Goal: Task Accomplishment & Management: Use online tool/utility

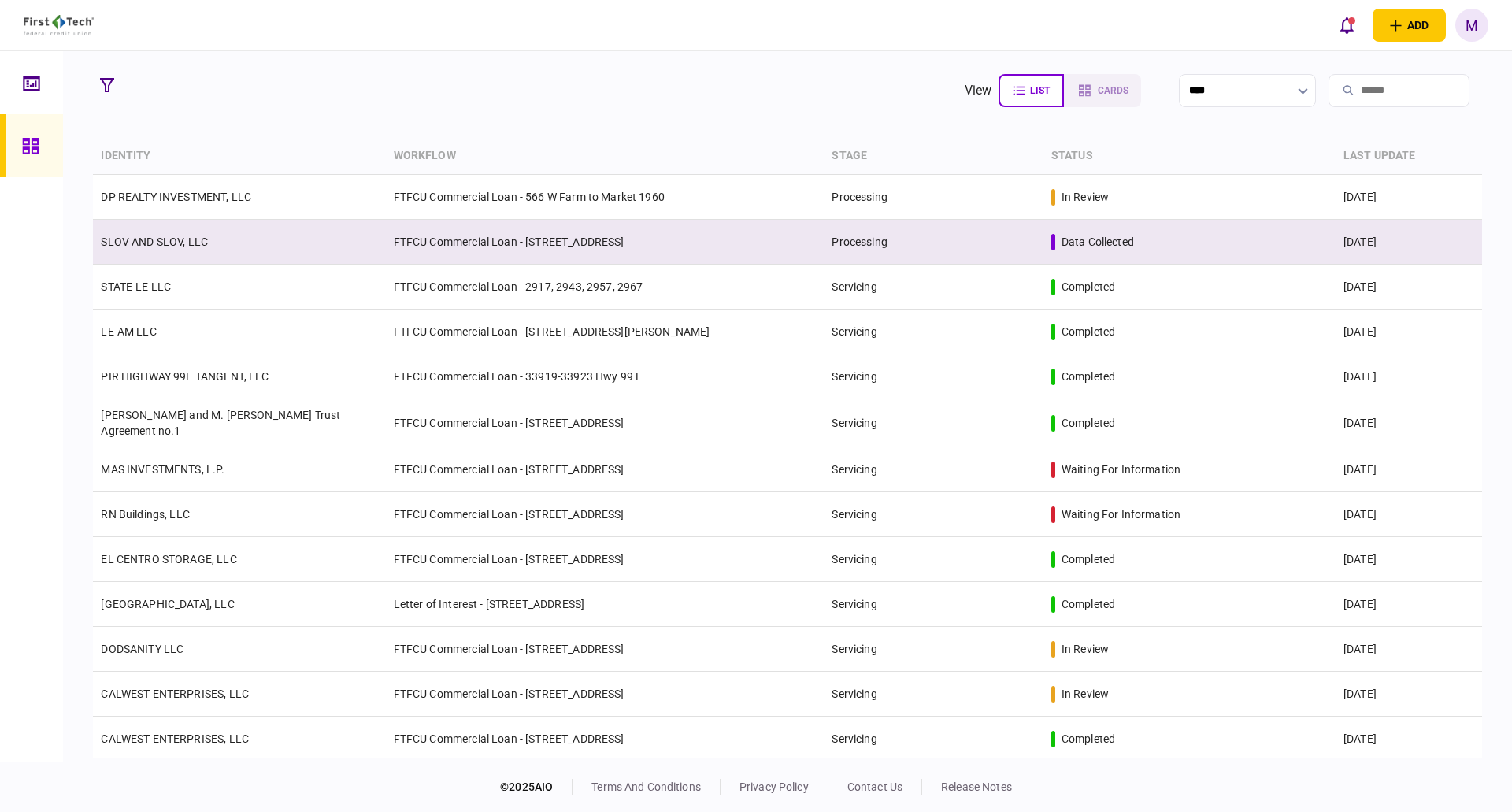
click at [308, 239] on td "SLOV AND SLOV, LLC" at bounding box center [238, 242] width 292 height 45
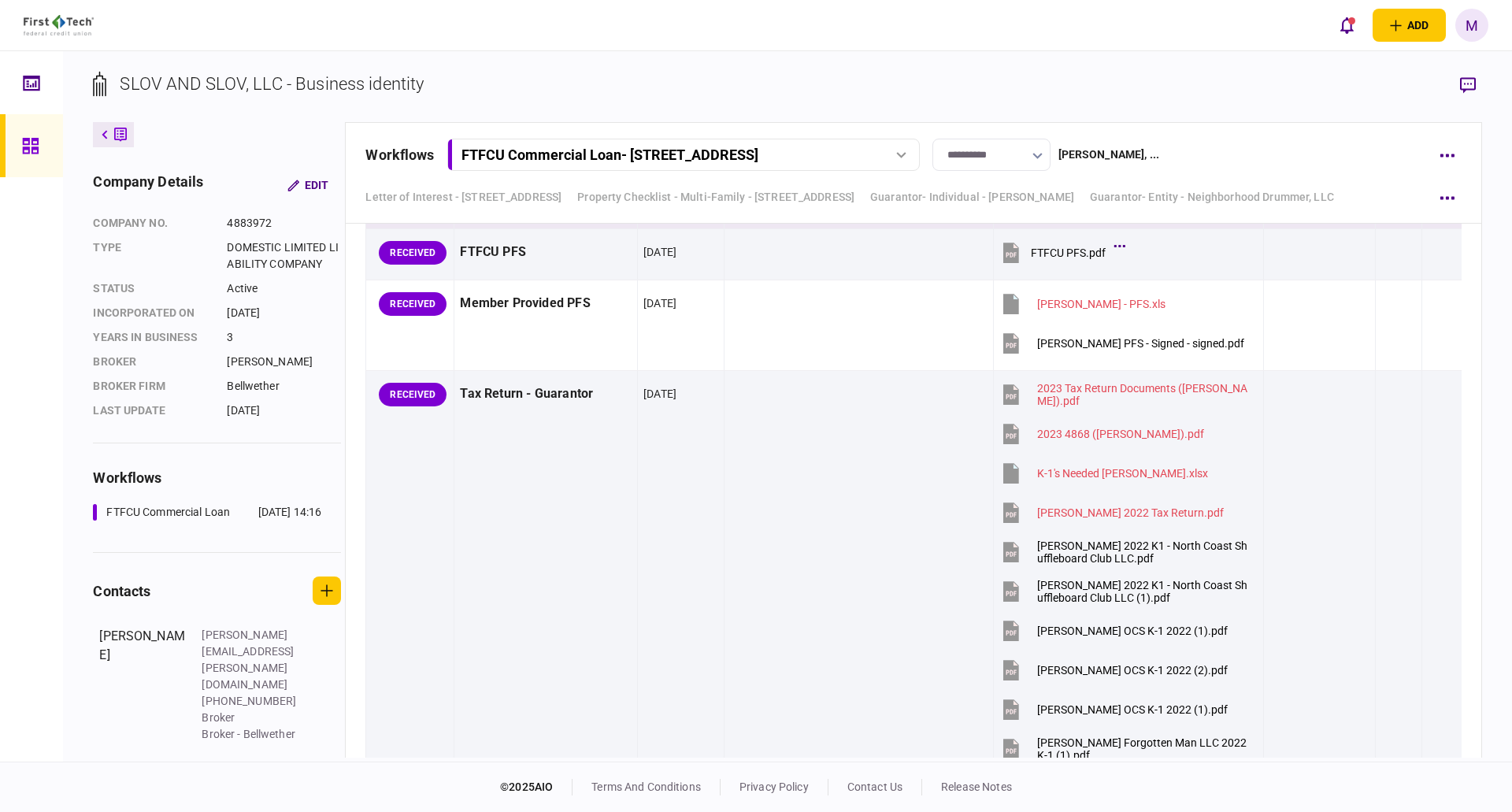
scroll to position [9369, 0]
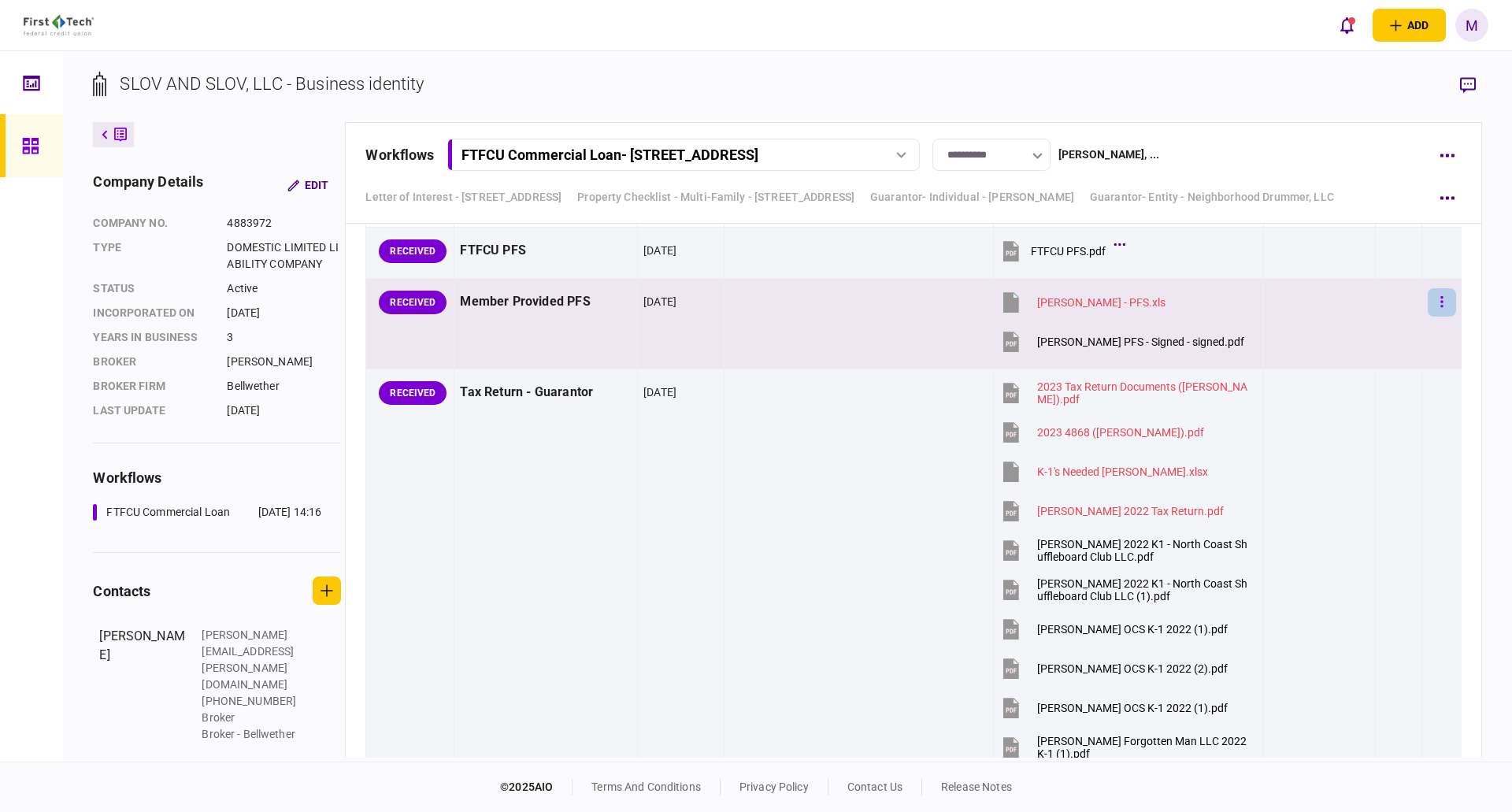
click at [1427, 300] on button "button" at bounding box center [1441, 302] width 28 height 28
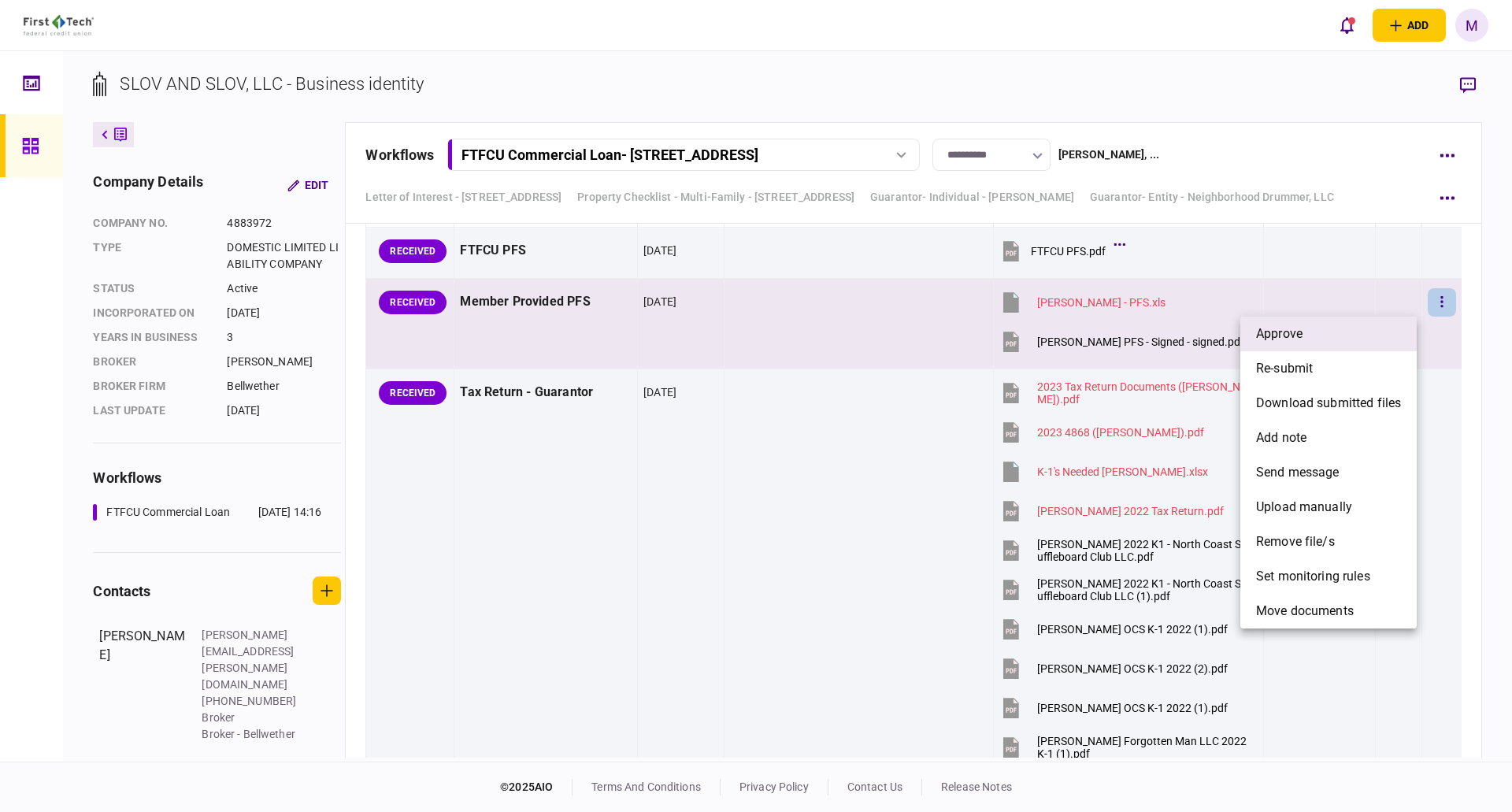
click at [1306, 331] on li "approve" at bounding box center [1329, 334] width 176 height 34
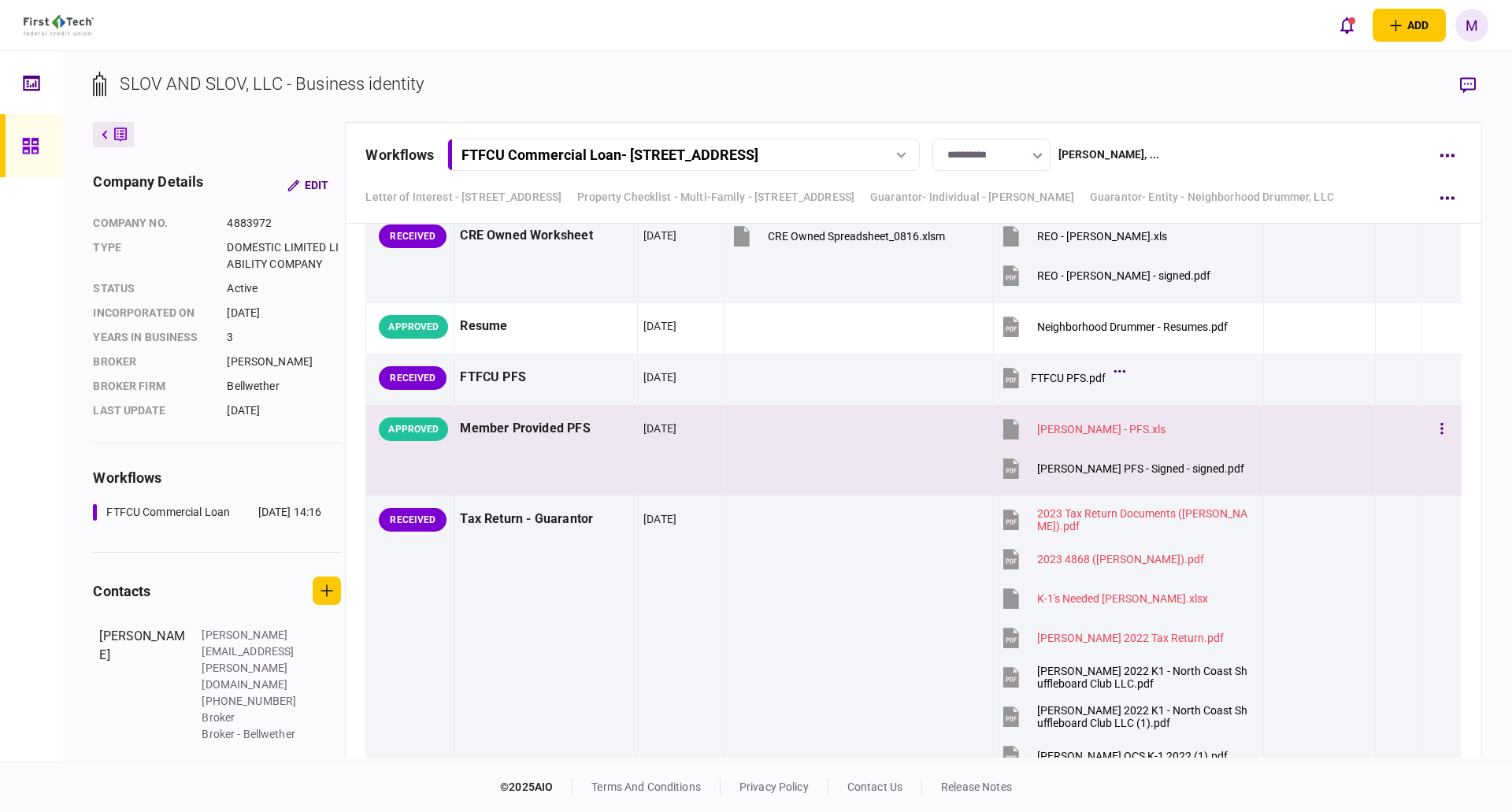
scroll to position [9186, 0]
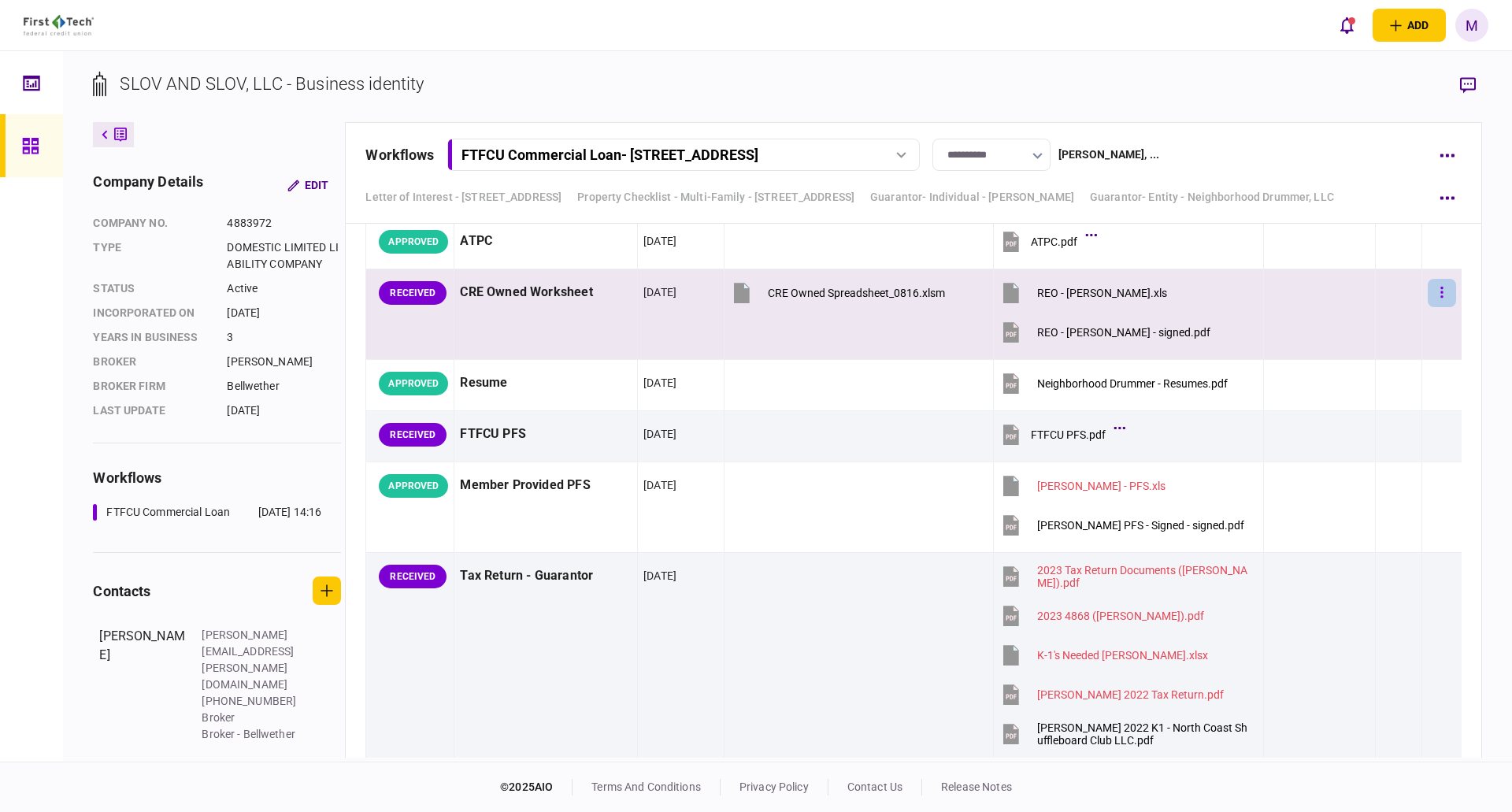
click at [1427, 296] on button "button" at bounding box center [1441, 292] width 28 height 28
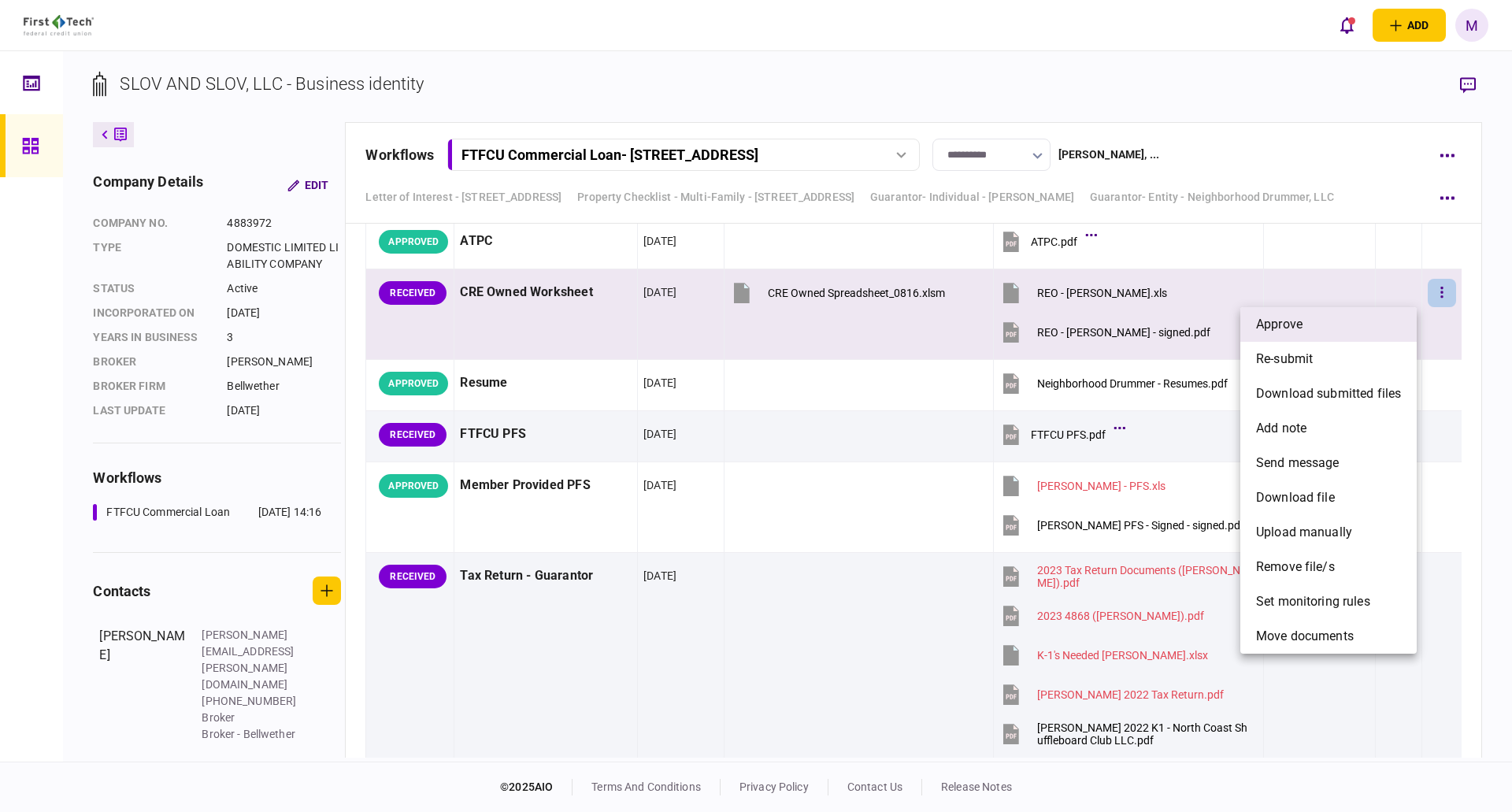
click at [1370, 323] on li "approve" at bounding box center [1329, 324] width 176 height 34
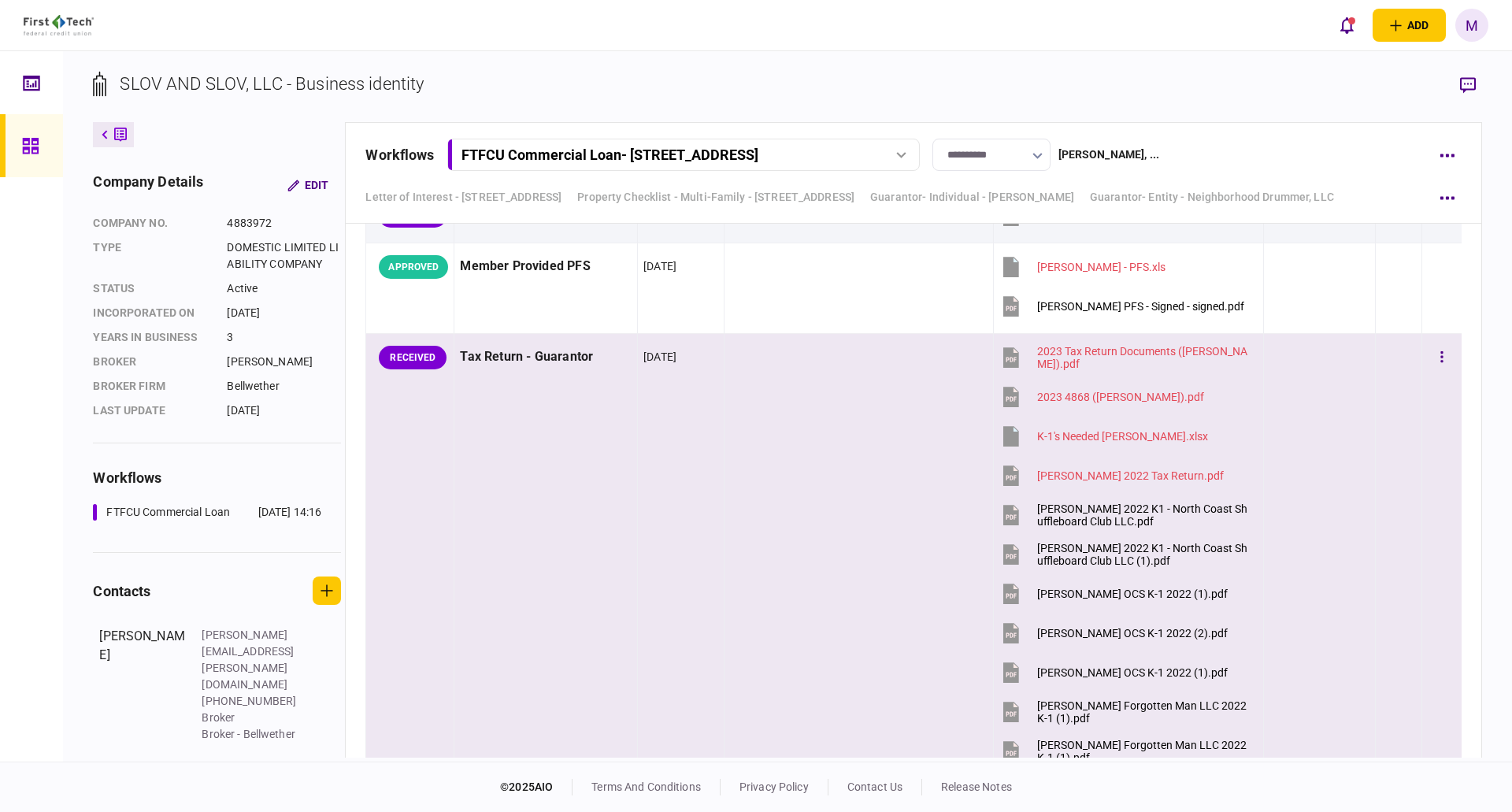
scroll to position [9369, 0]
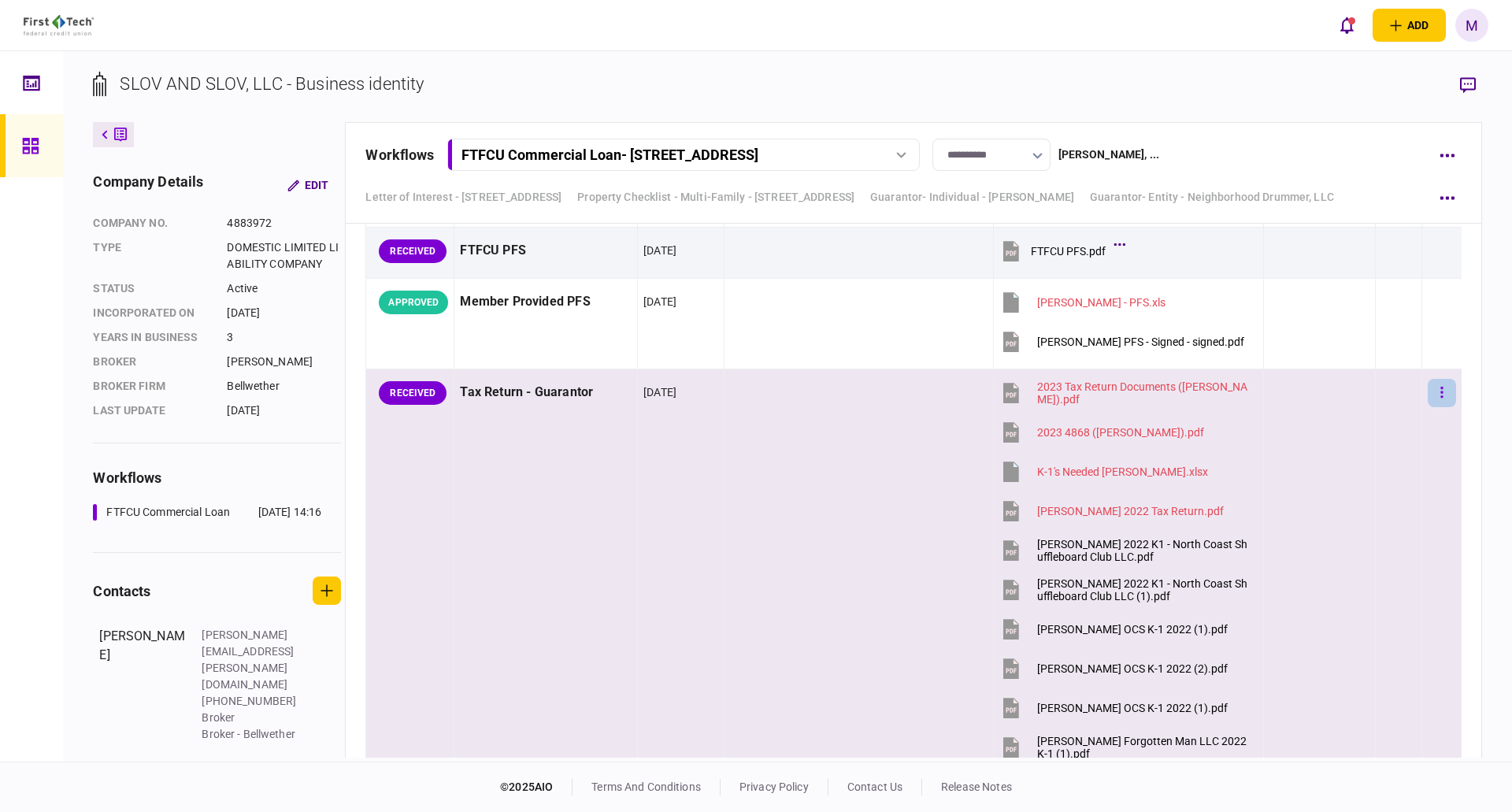
click at [1427, 391] on button "button" at bounding box center [1441, 392] width 28 height 28
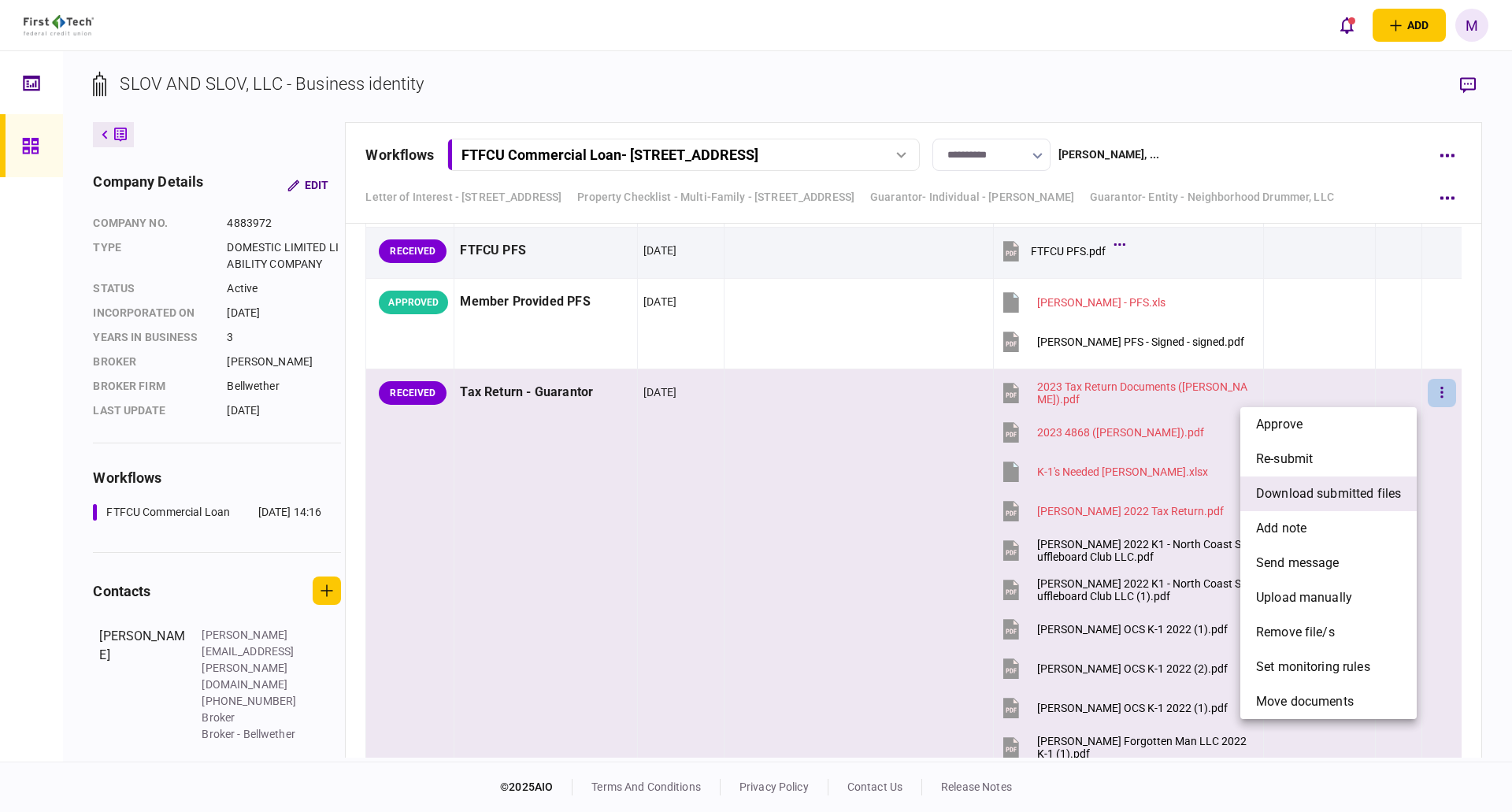
click at [1315, 499] on span "download submitted files" at bounding box center [1328, 493] width 145 height 19
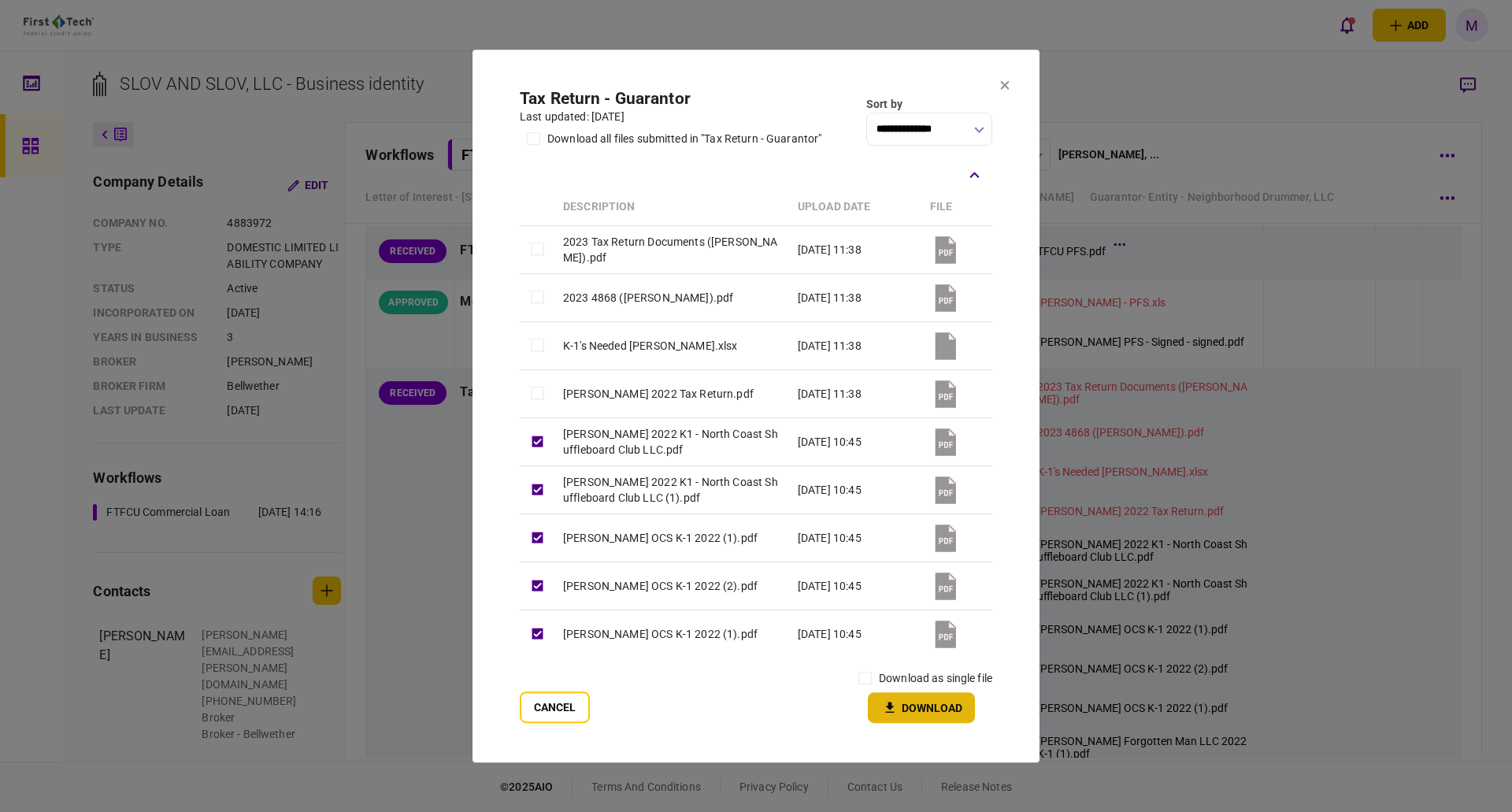
click at [937, 707] on button "Download" at bounding box center [921, 708] width 107 height 31
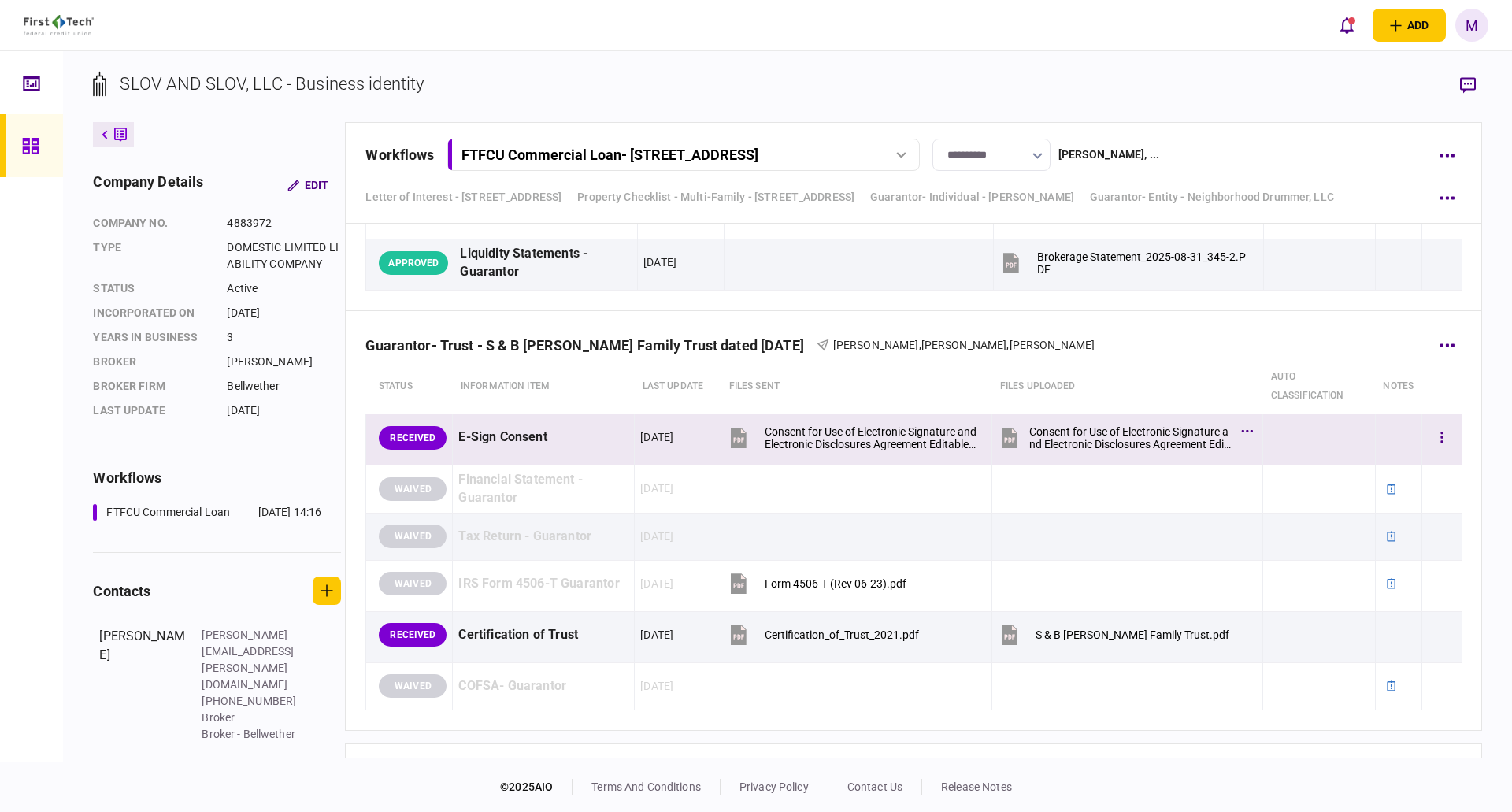
scroll to position [11022, 0]
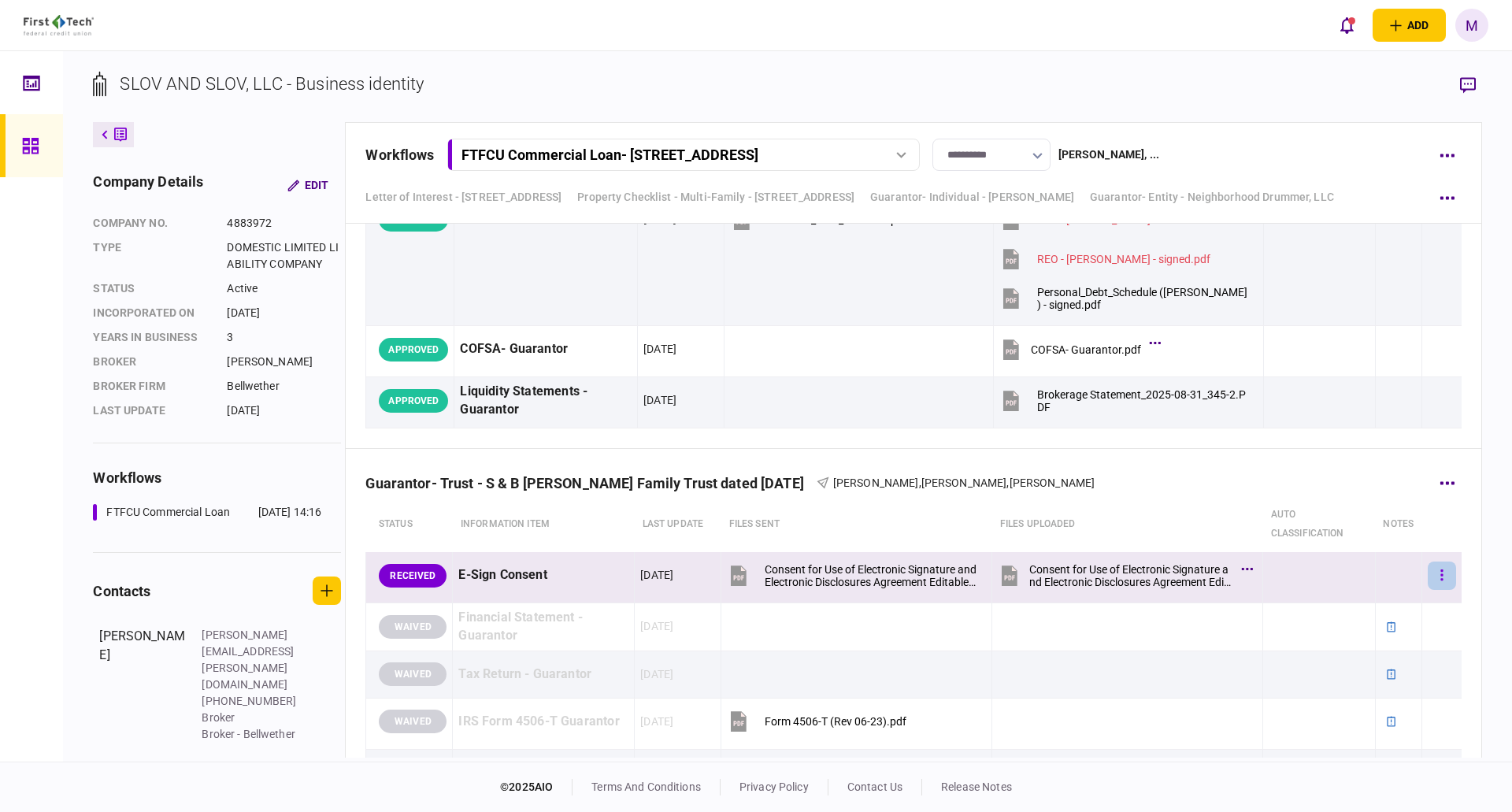
click at [1440, 575] on icon "button" at bounding box center [1441, 575] width 3 height 11
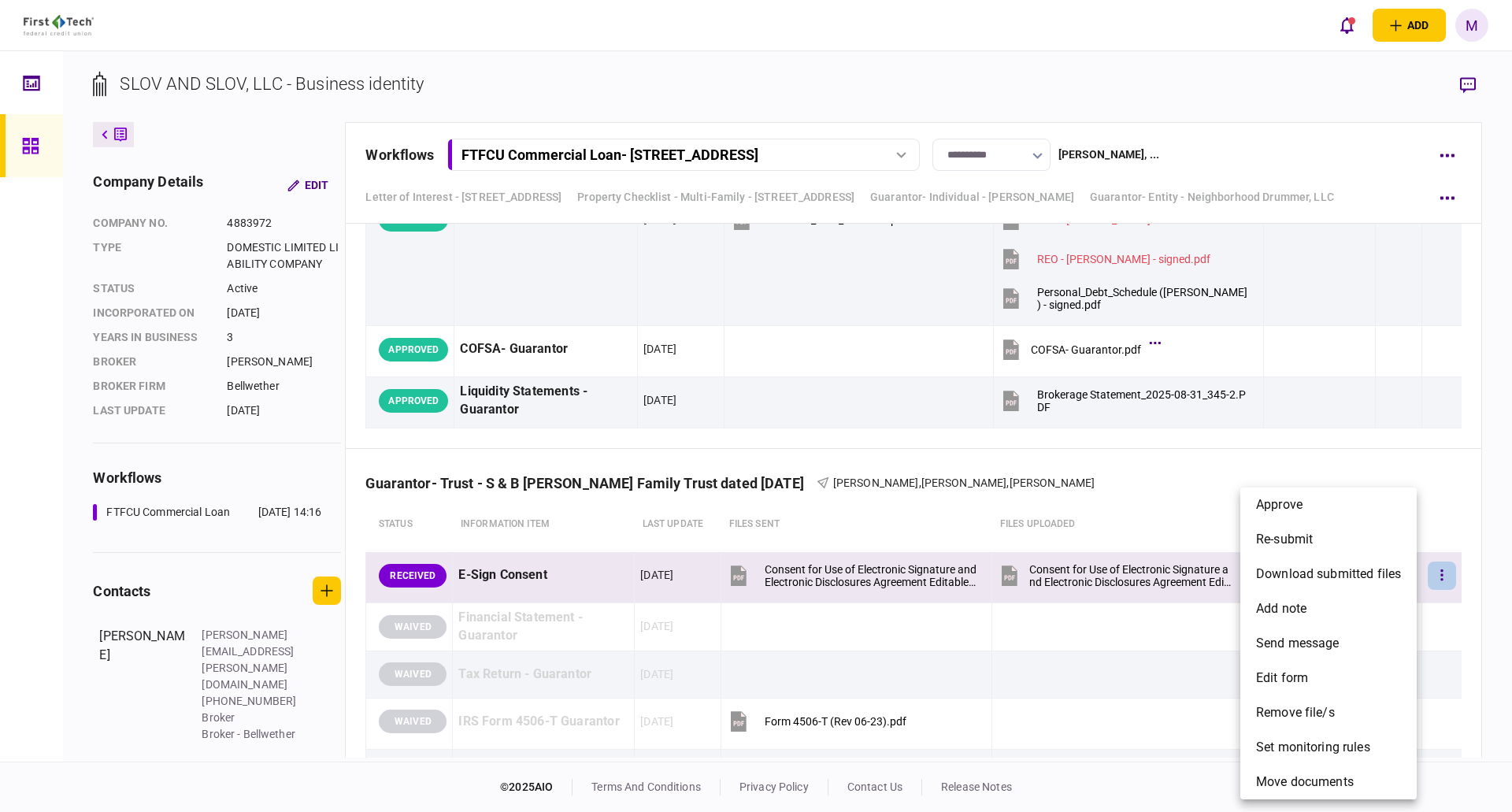
click at [1030, 577] on div at bounding box center [756, 406] width 1512 height 812
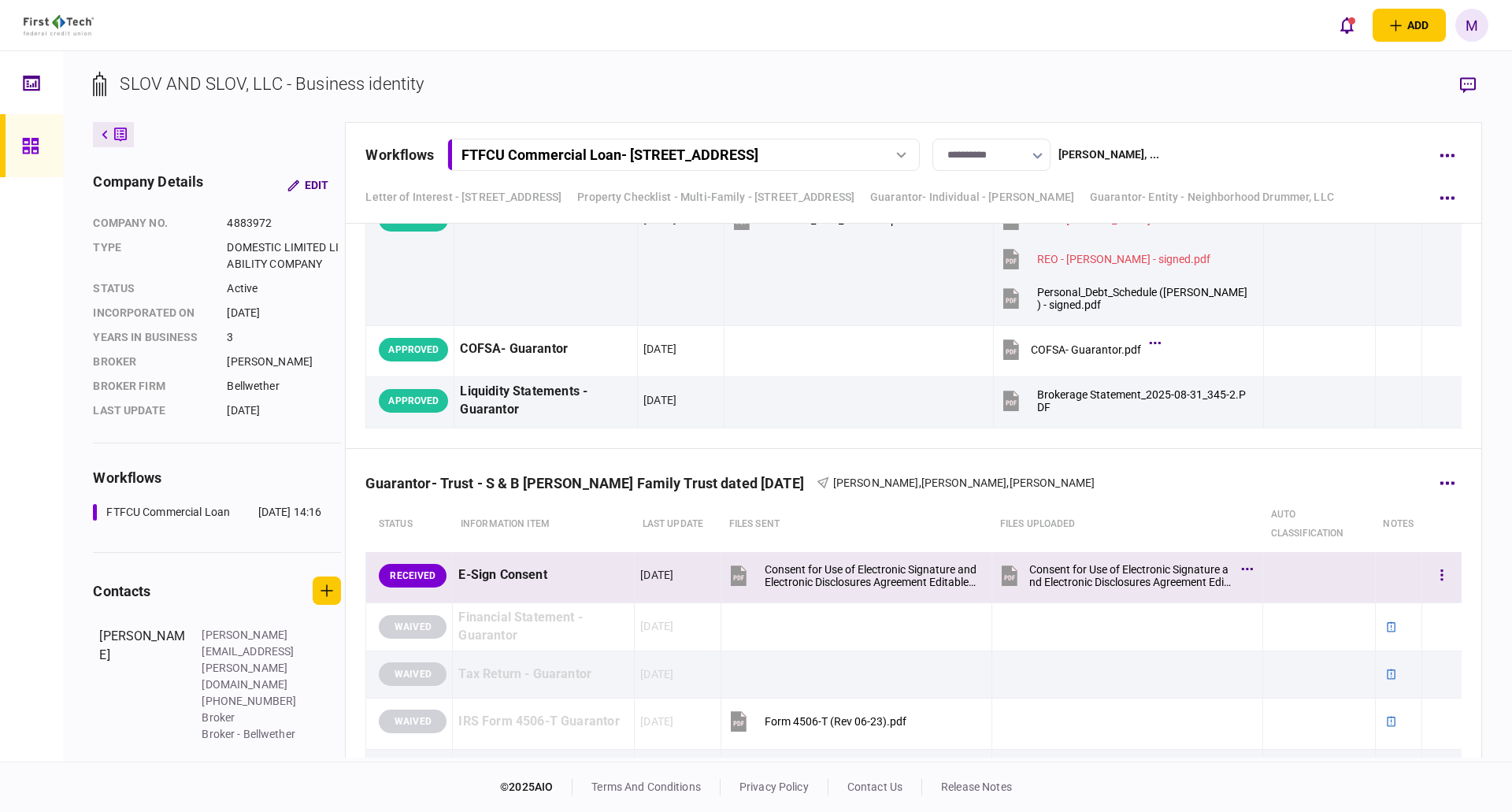
click at [1006, 578] on icon at bounding box center [1009, 576] width 15 height 21
click at [1440, 572] on button "button" at bounding box center [1441, 575] width 28 height 28
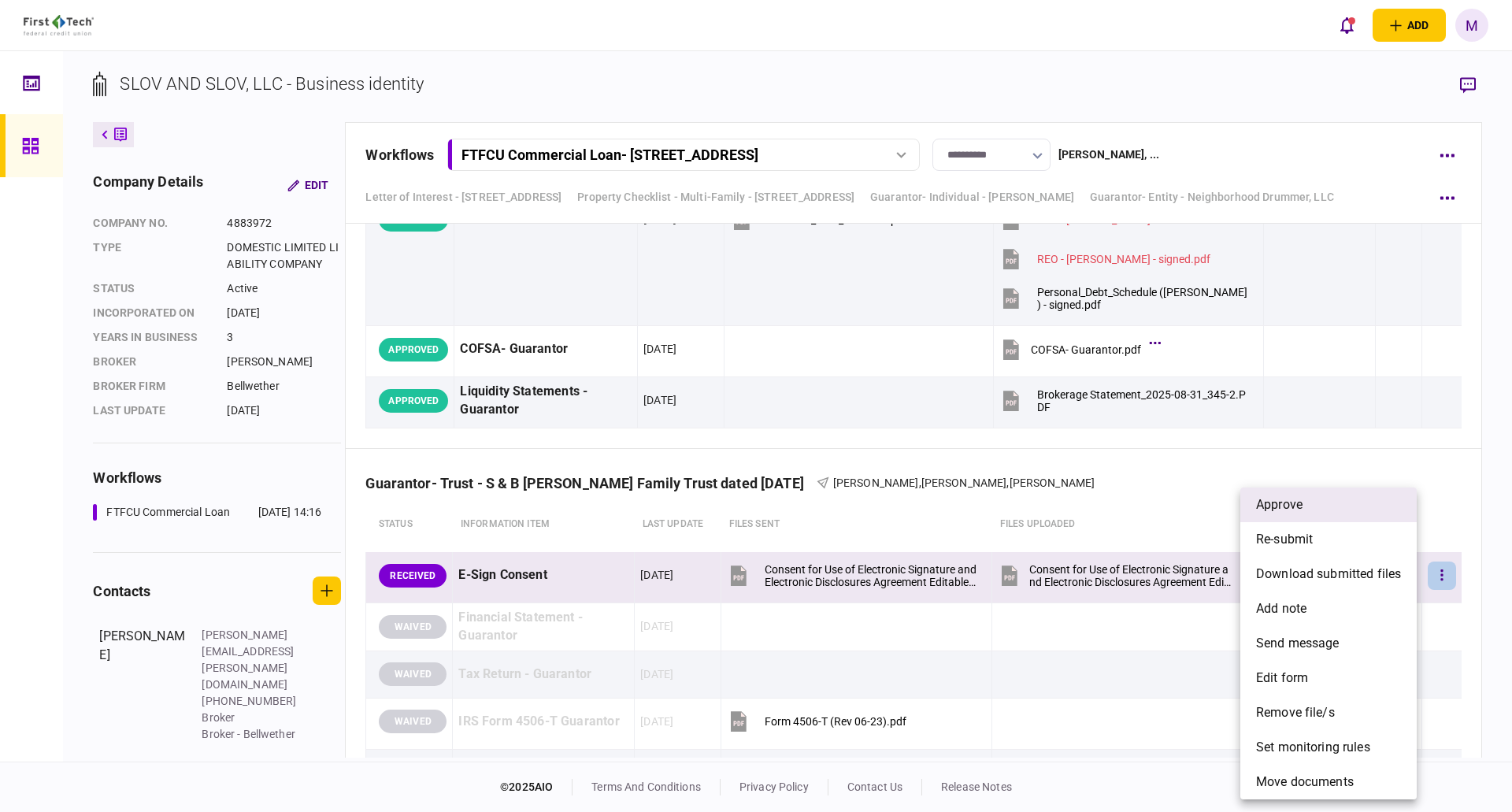
click at [1306, 505] on li "approve" at bounding box center [1329, 505] width 176 height 34
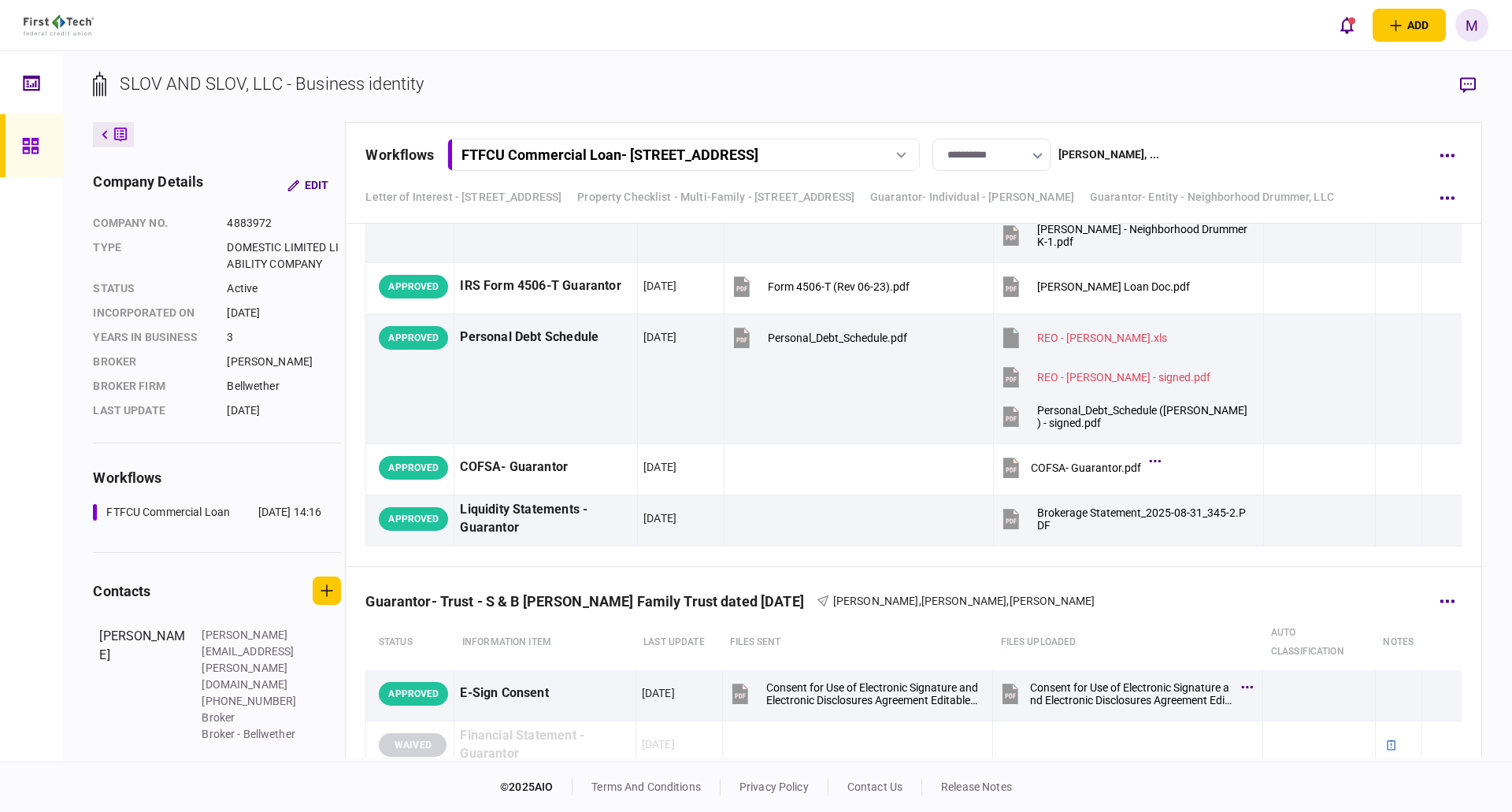
scroll to position [10839, 0]
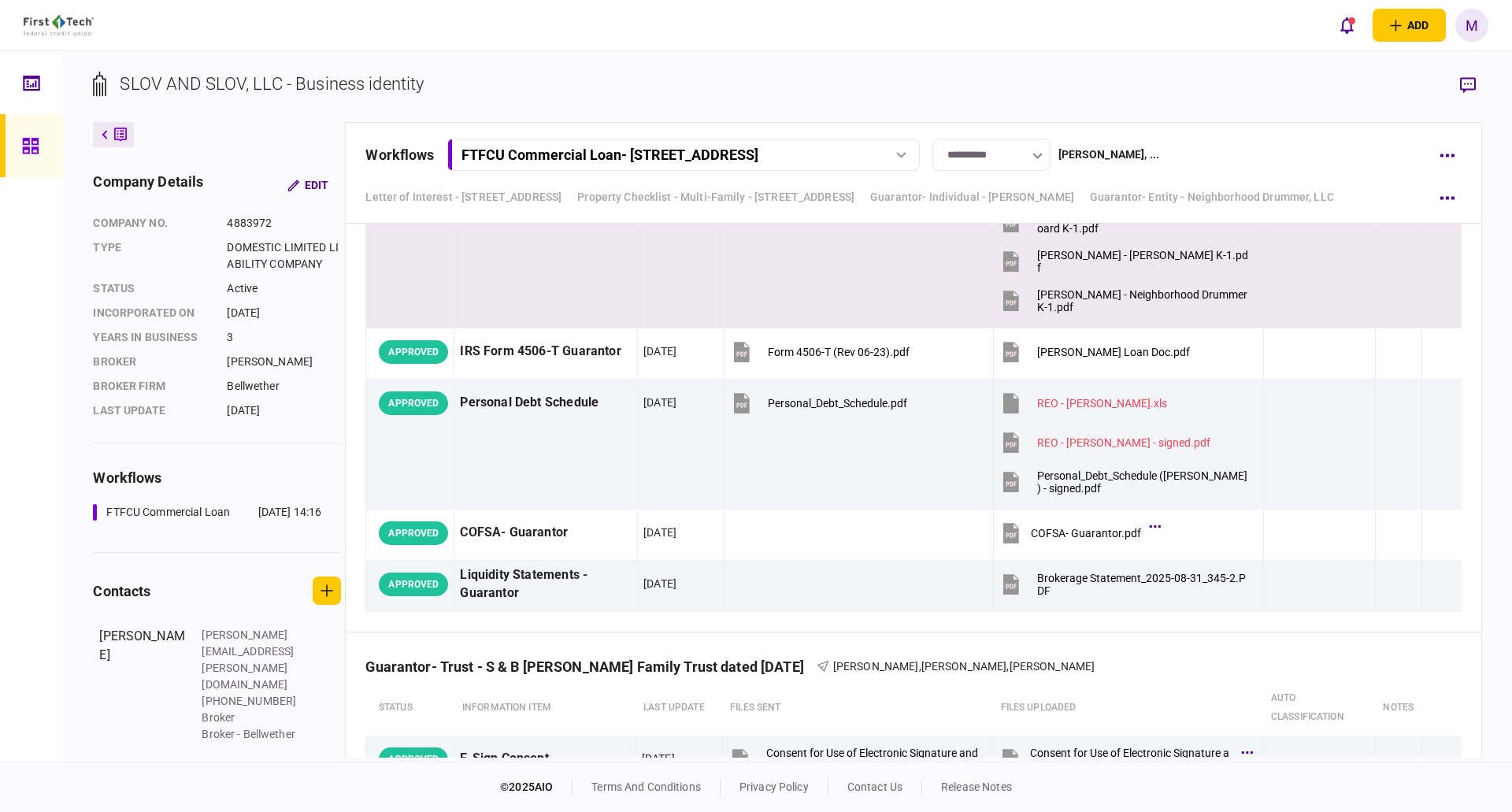
drag, startPoint x: 744, startPoint y: 69, endPoint x: 991, endPoint y: 320, distance: 352.2
click at [744, 69] on div "**********" at bounding box center [787, 406] width 1449 height 710
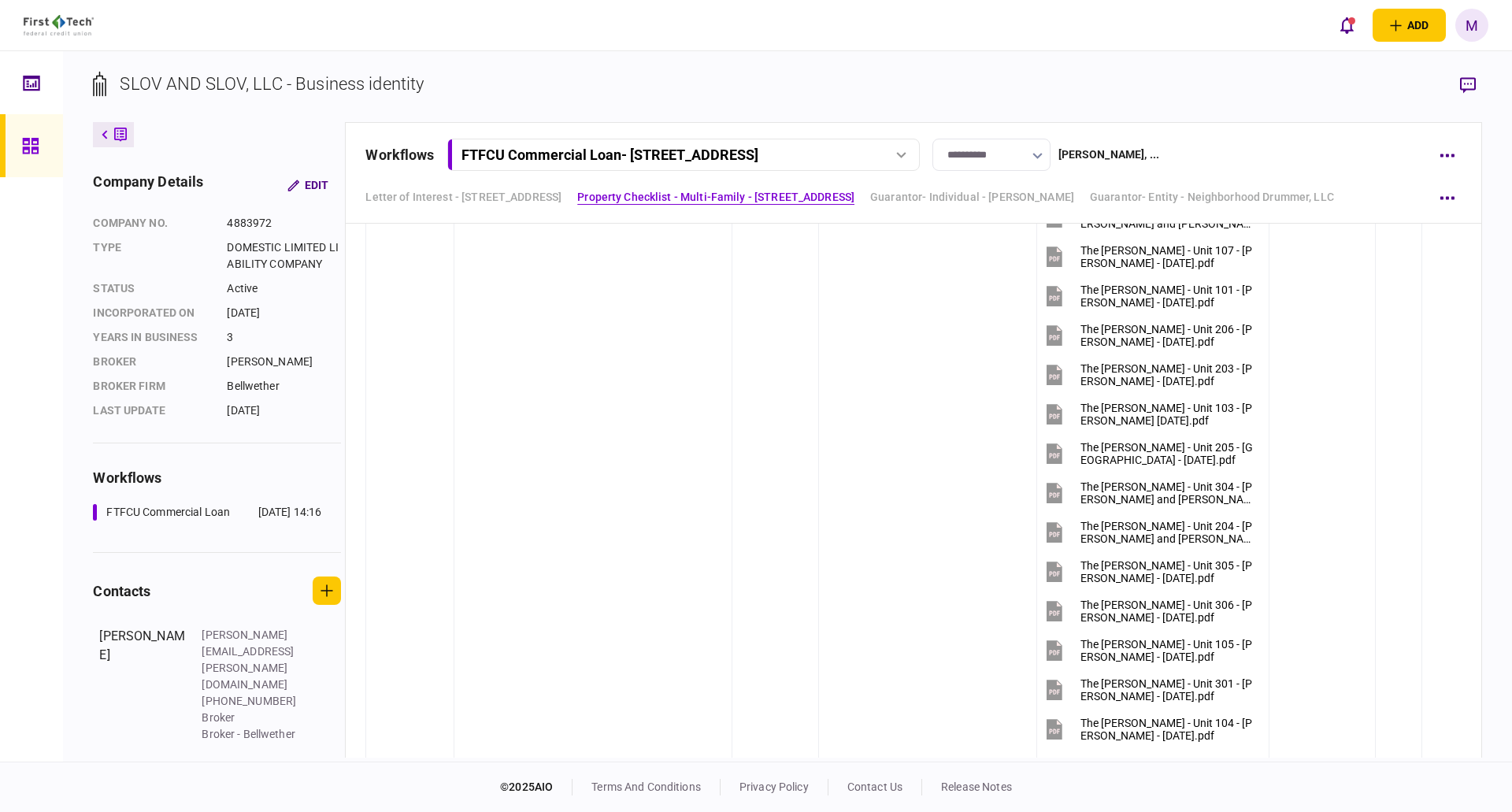
scroll to position [1470, 0]
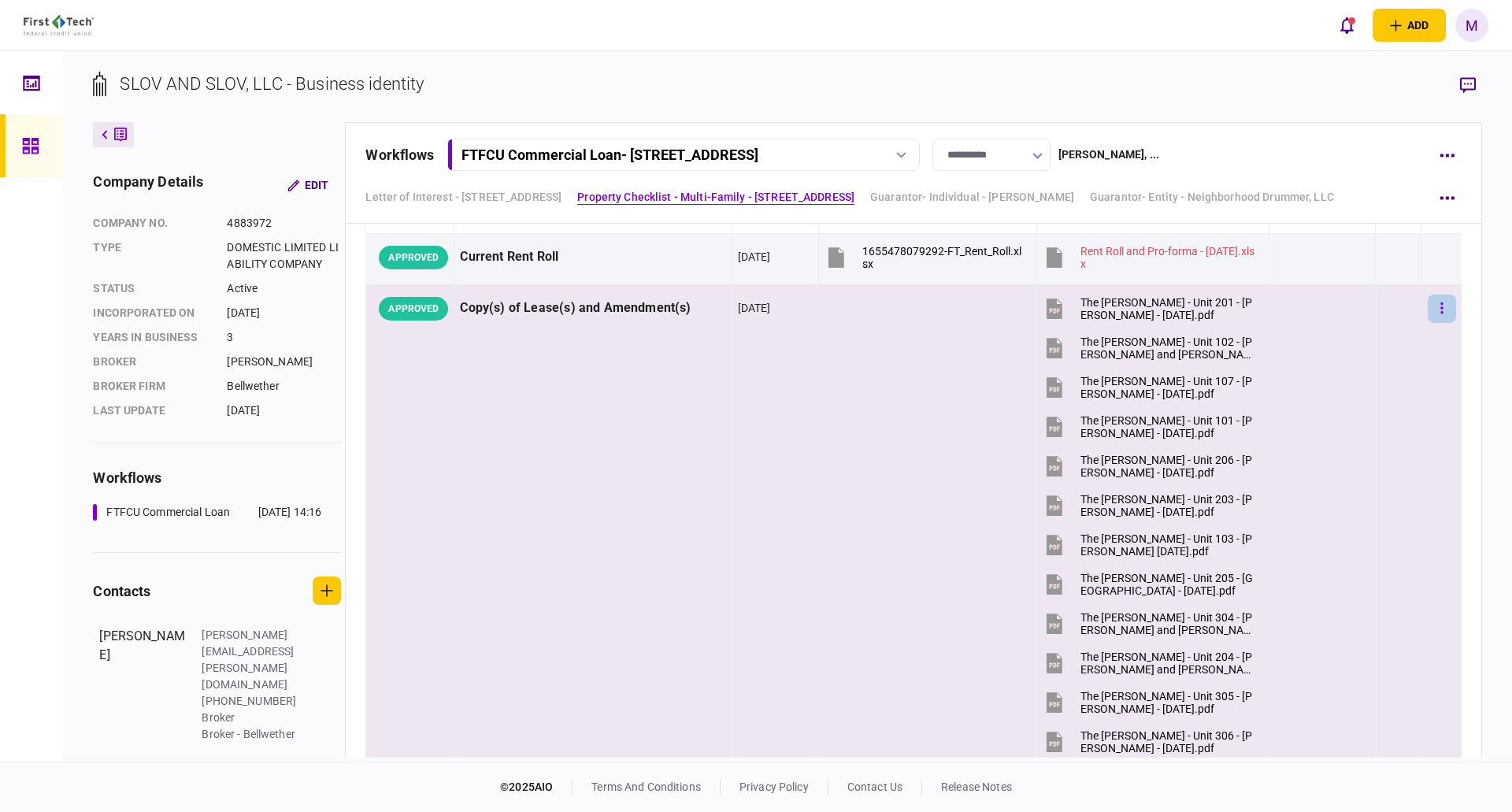
click at [1440, 303] on icon "button" at bounding box center [1441, 307] width 3 height 11
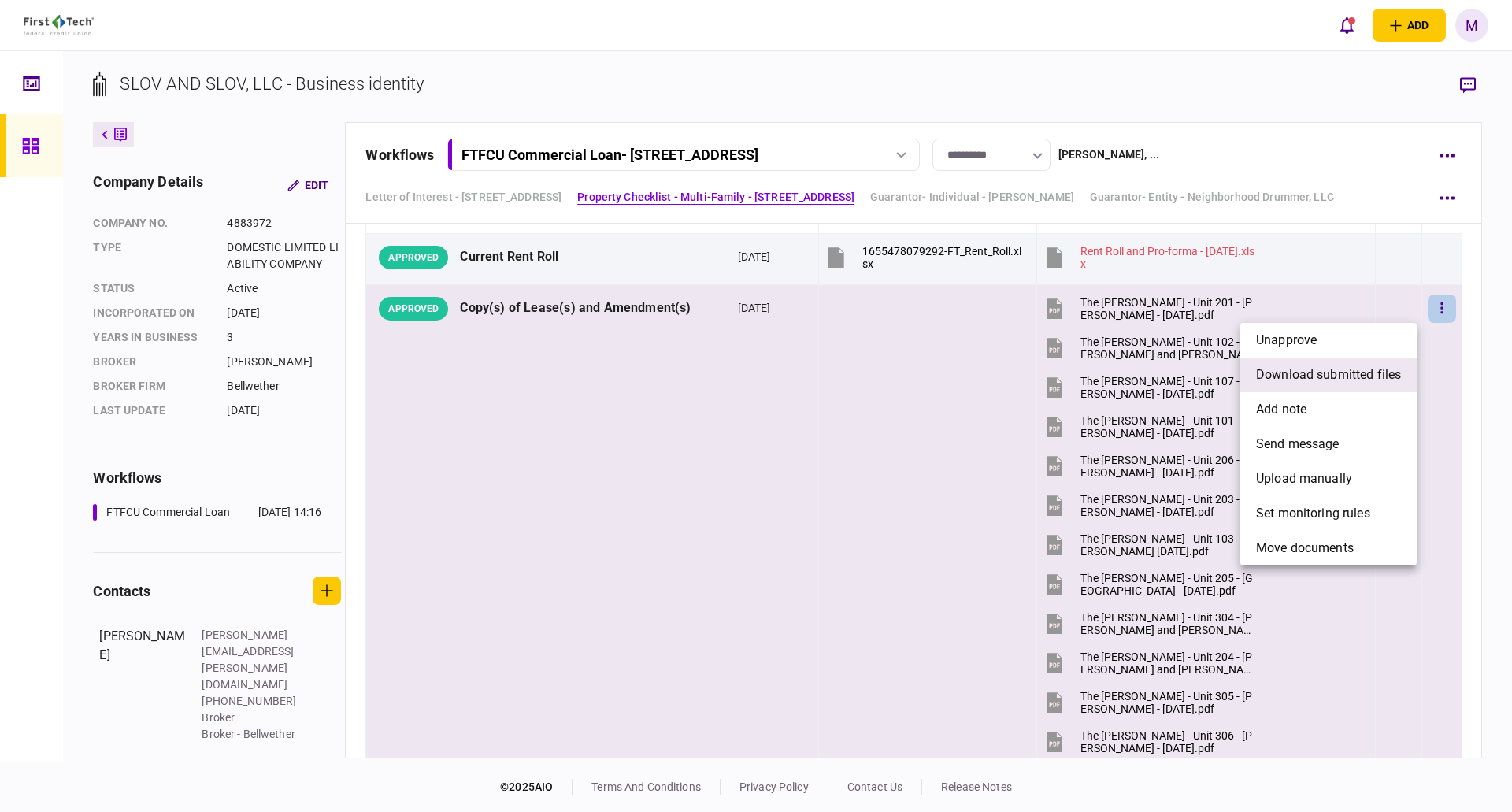
click at [1334, 385] on li "download submitted files" at bounding box center [1329, 374] width 176 height 34
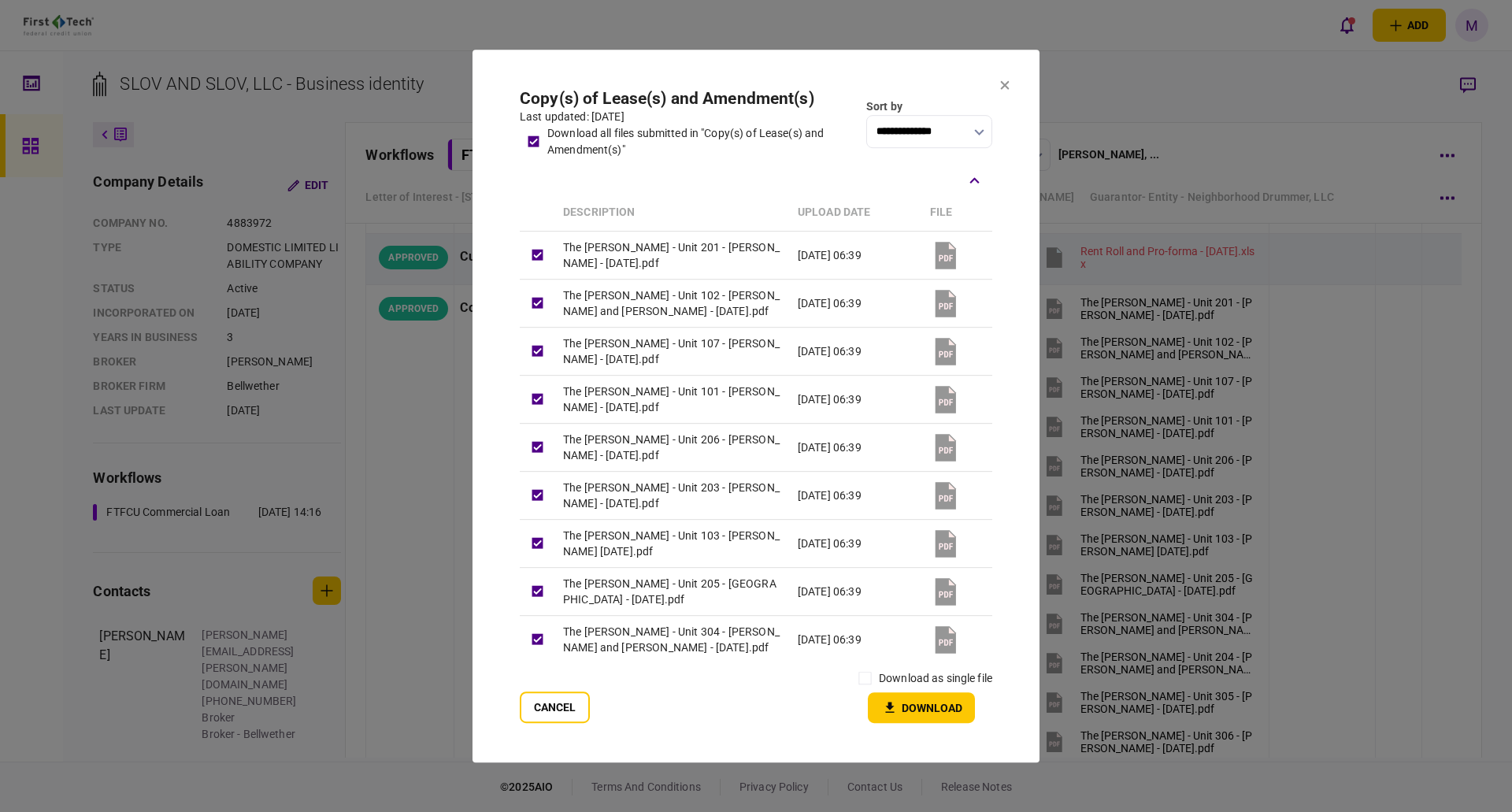
click at [923, 708] on button "Download" at bounding box center [921, 708] width 107 height 31
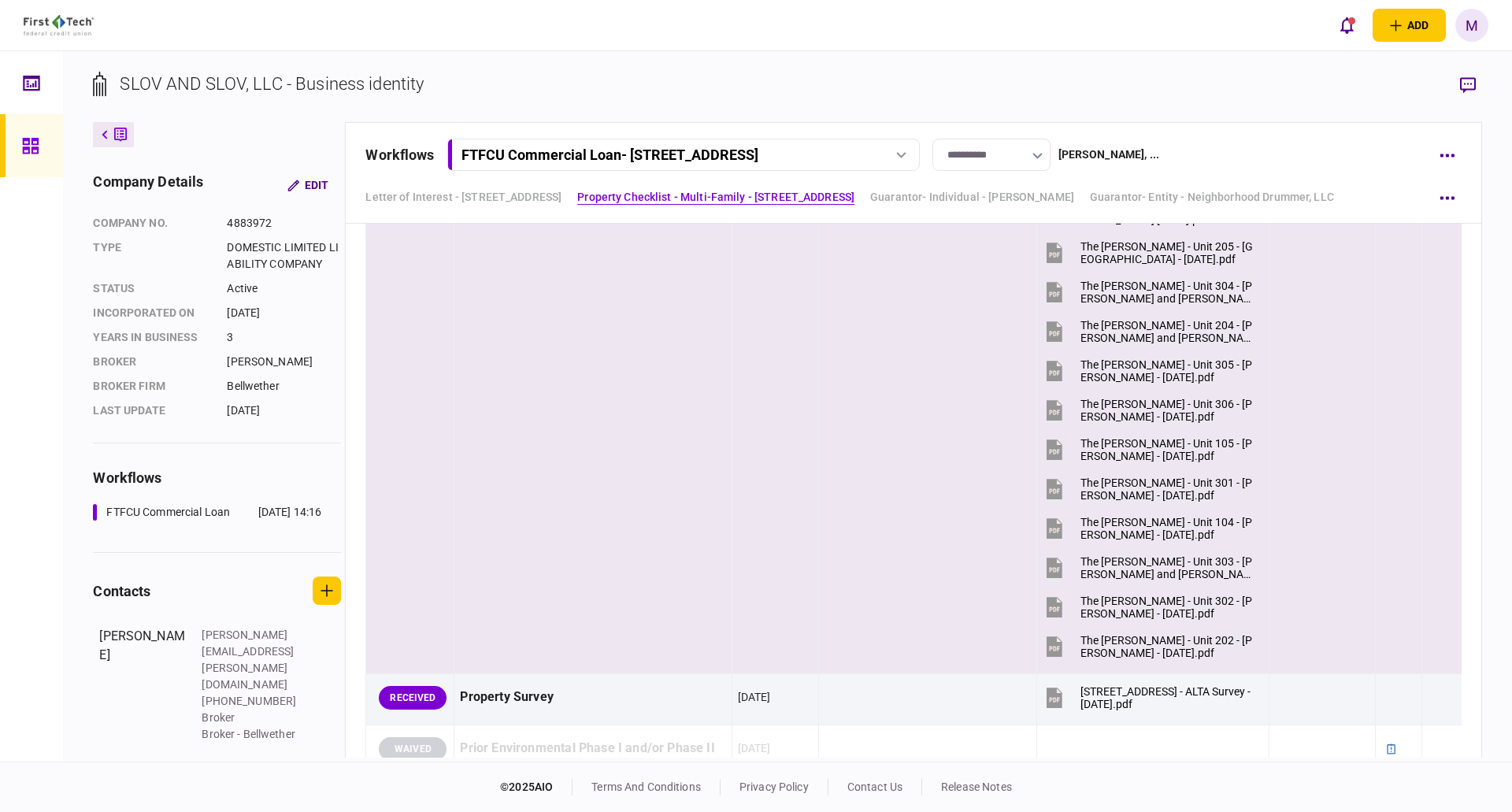
scroll to position [1836, 0]
